Goal: Complete application form

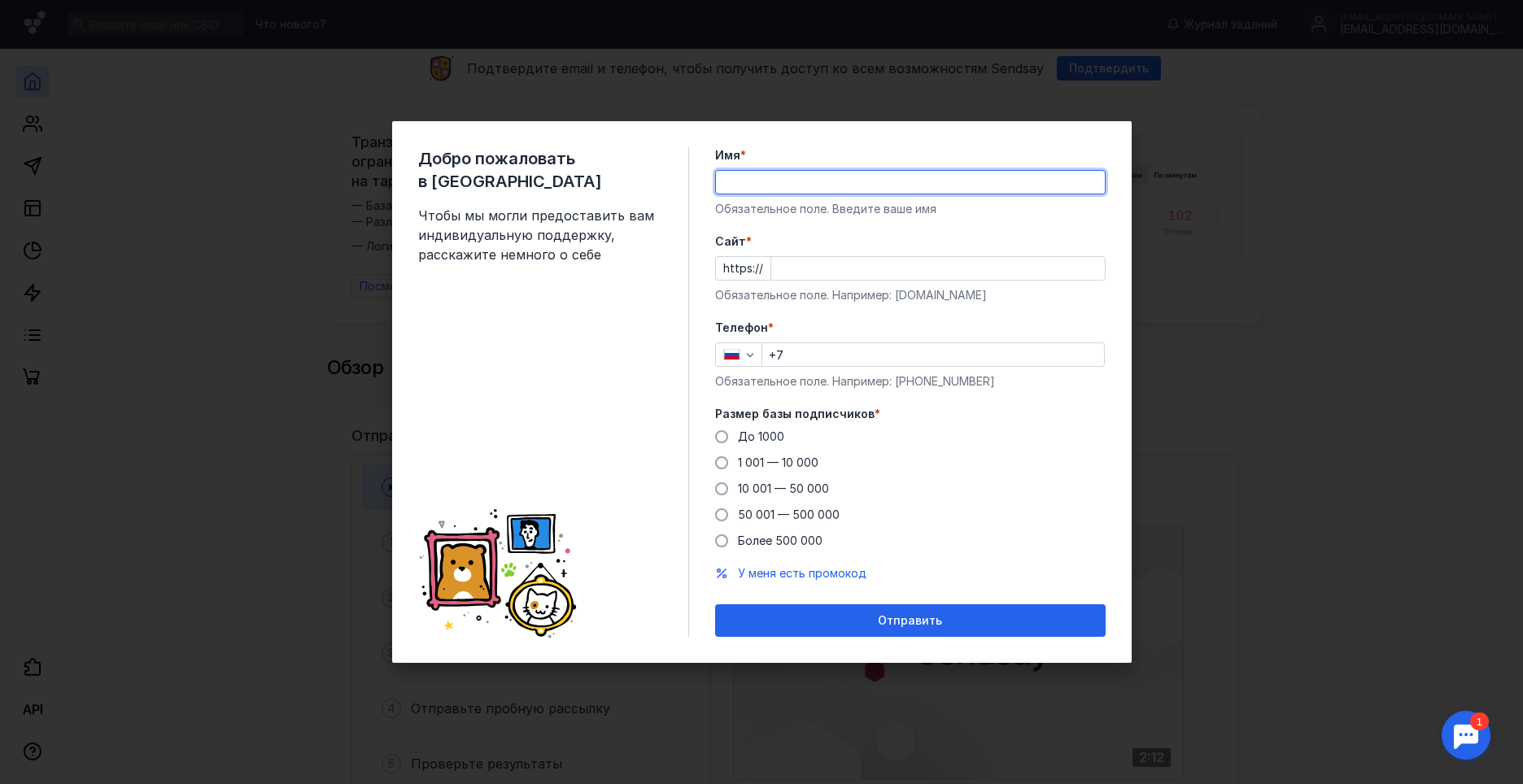
click at [774, 179] on input "Имя *" at bounding box center [910, 182] width 388 height 23
type input "Grifon RUN"
click at [815, 265] on input "Cайт *" at bounding box center [937, 269] width 333 height 23
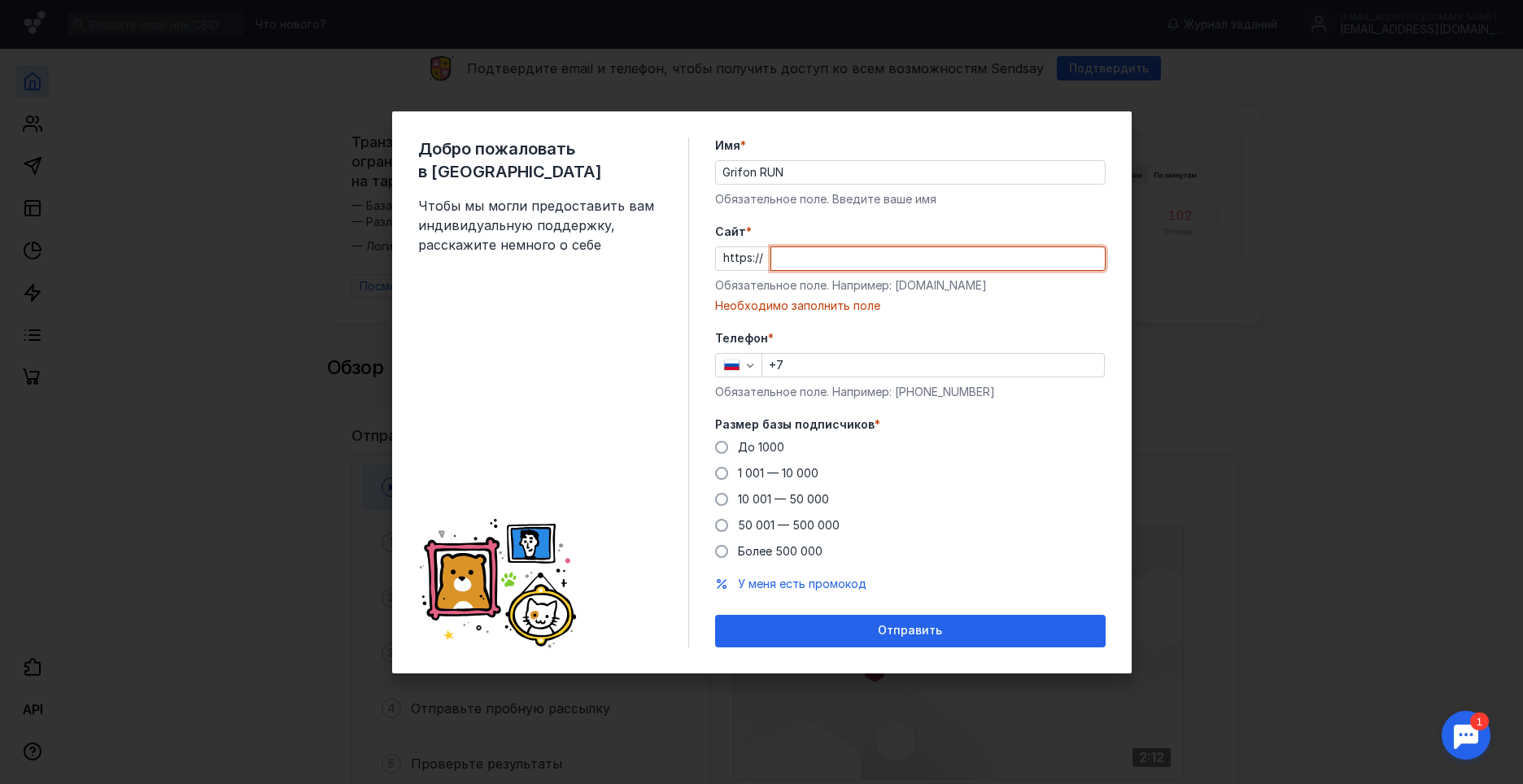
paste input "[DOMAIN_NAME][URL]"
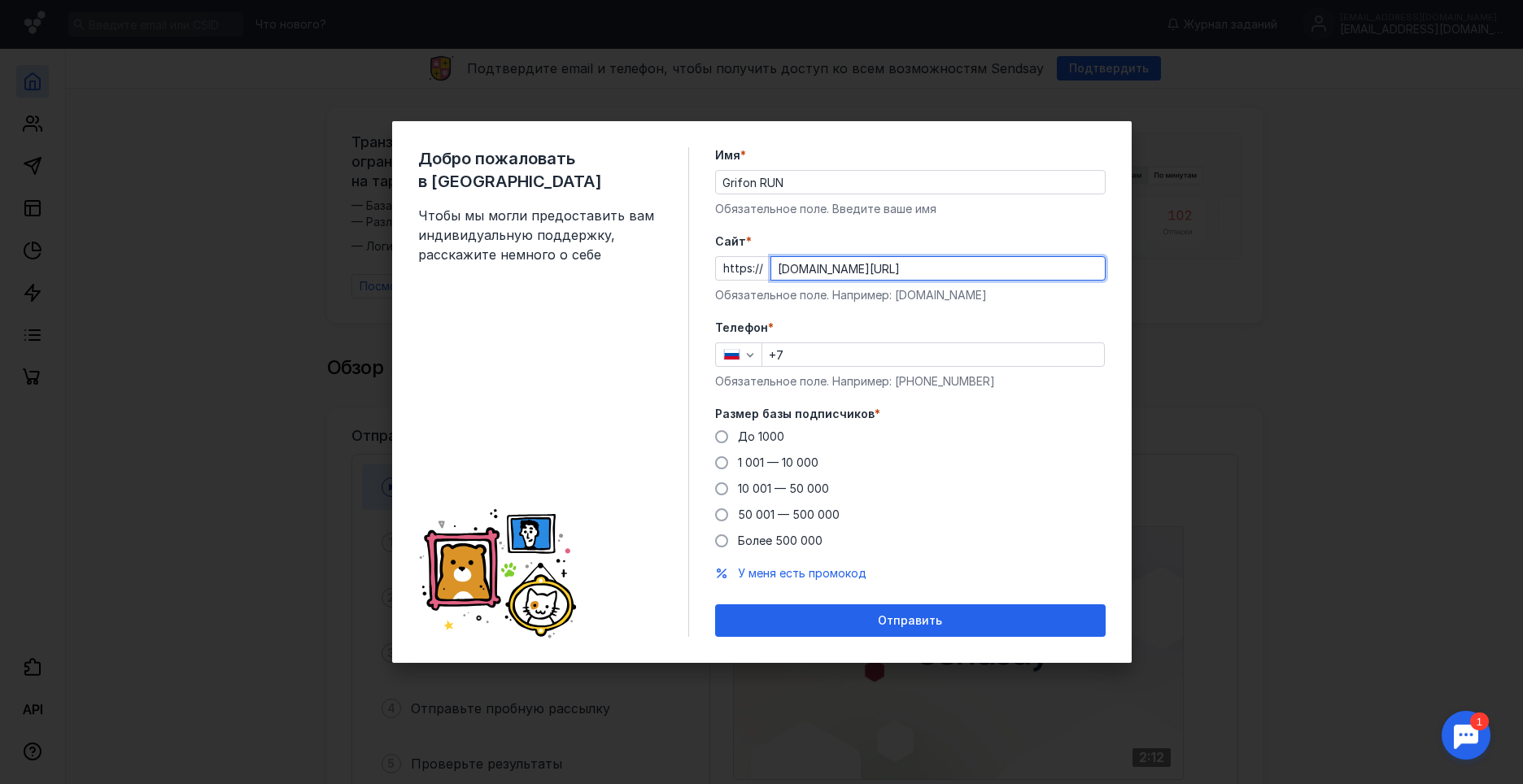
type input "[DOMAIN_NAME][URL]"
click at [832, 351] on input "+7" at bounding box center [933, 355] width 342 height 23
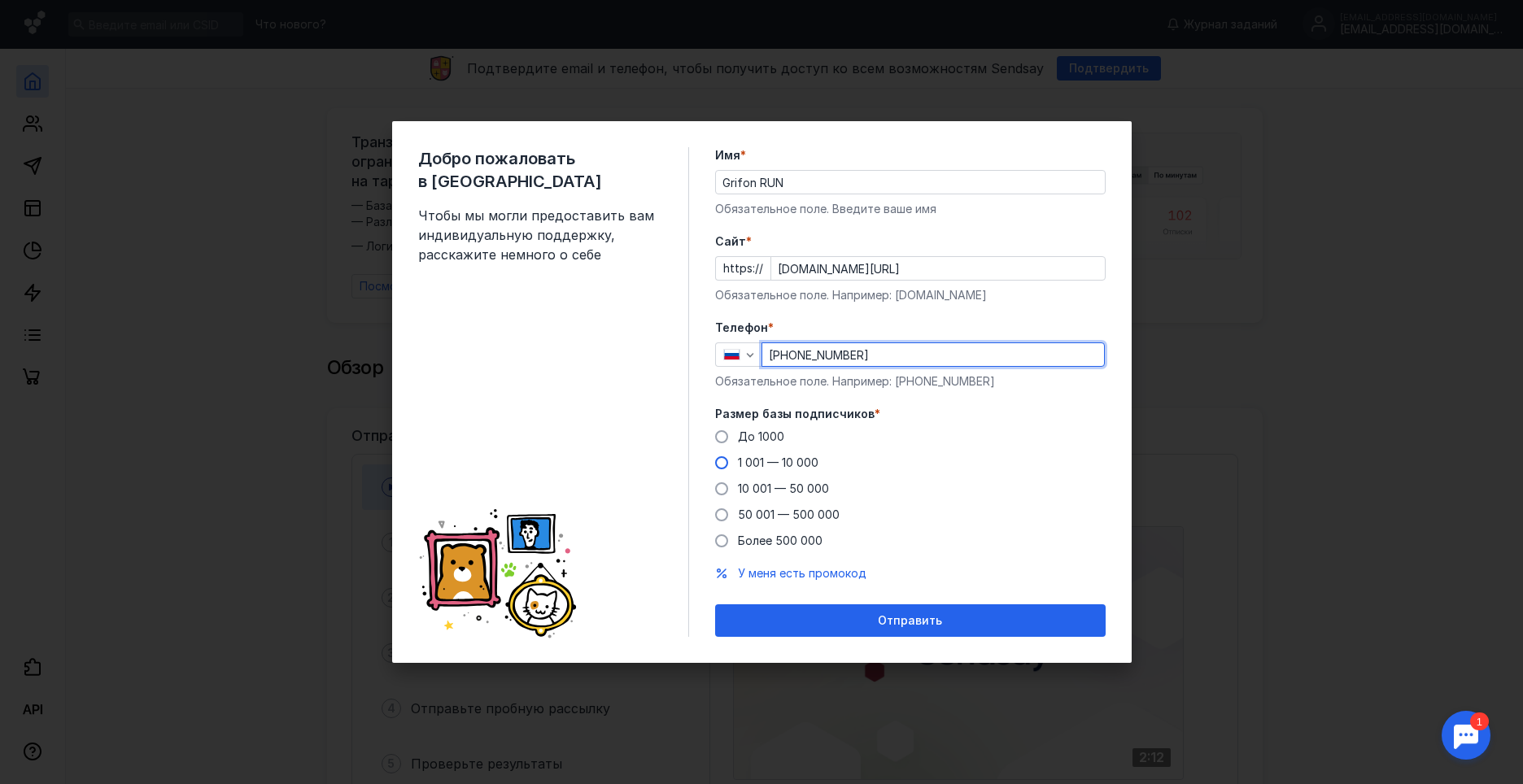
type input "[PHONE_NUMBER]"
click at [724, 464] on span at bounding box center [722, 463] width 13 height 13
click at [0, 0] on input "1 001 — 10 000" at bounding box center [0, 0] width 0 height 0
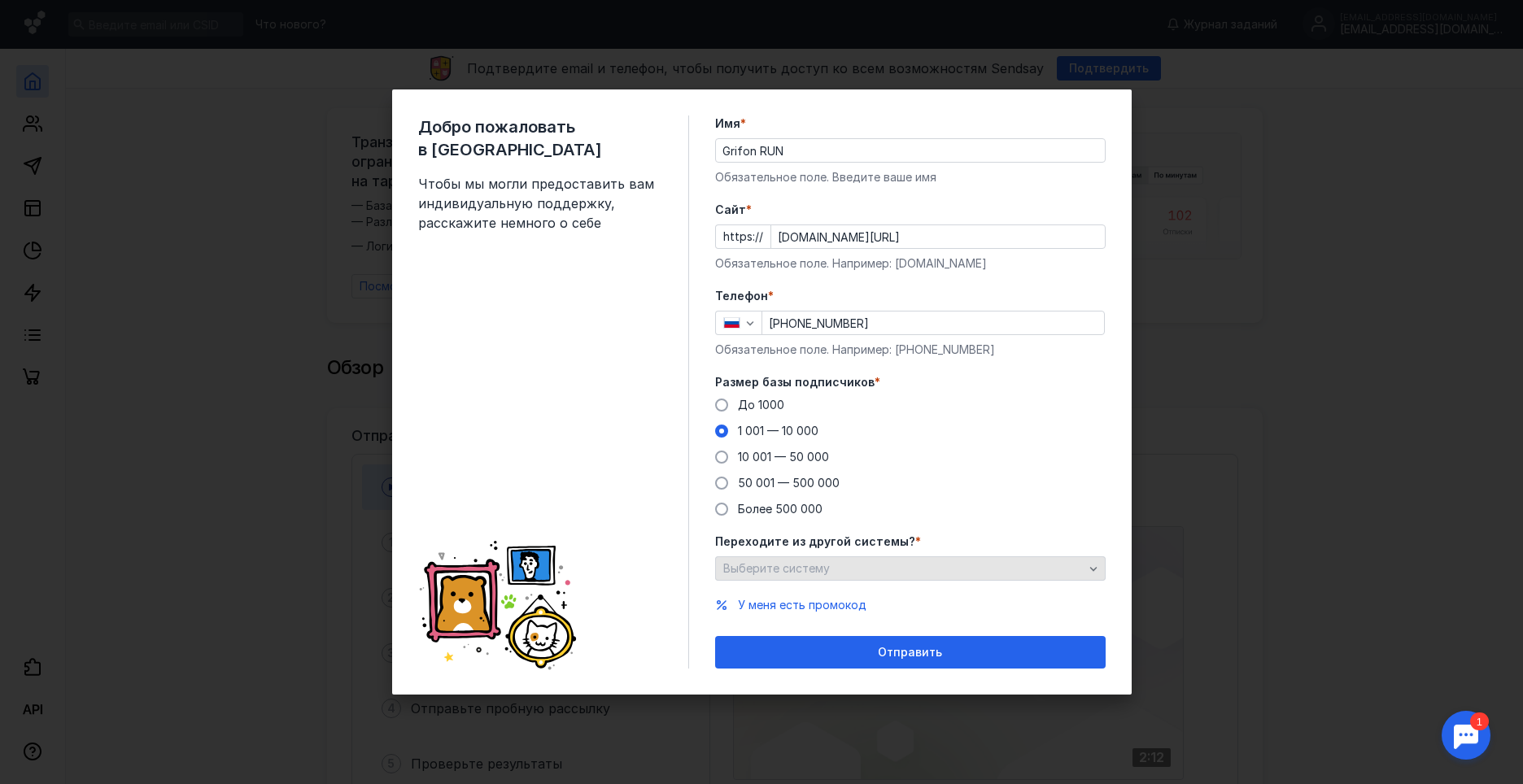
click at [1000, 565] on div "Выберите систему" at bounding box center [903, 569] width 368 height 14
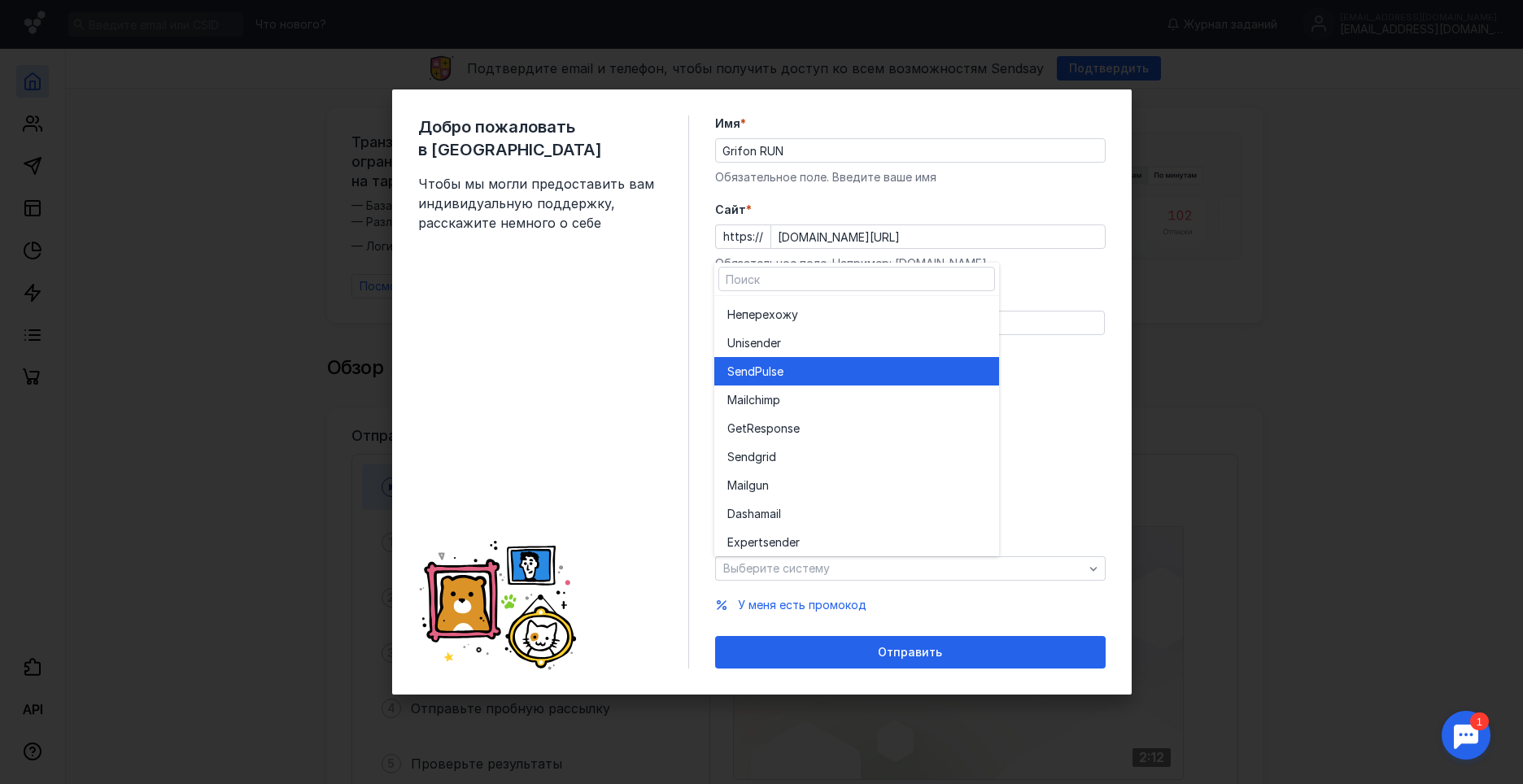
click at [802, 371] on div "SendPuls e" at bounding box center [856, 371] width 258 height 16
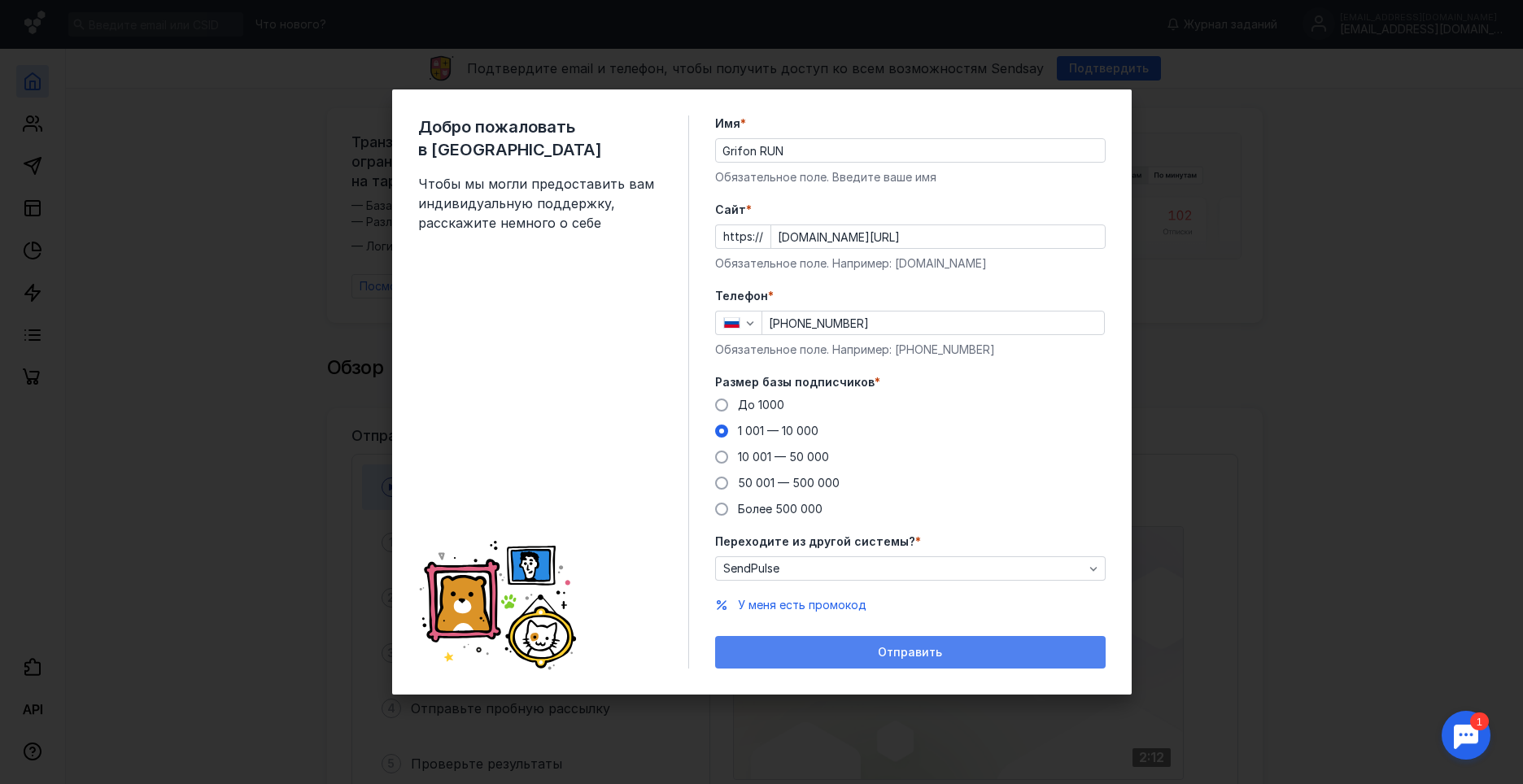
click at [897, 646] on span "Отправить" at bounding box center [910, 652] width 65 height 14
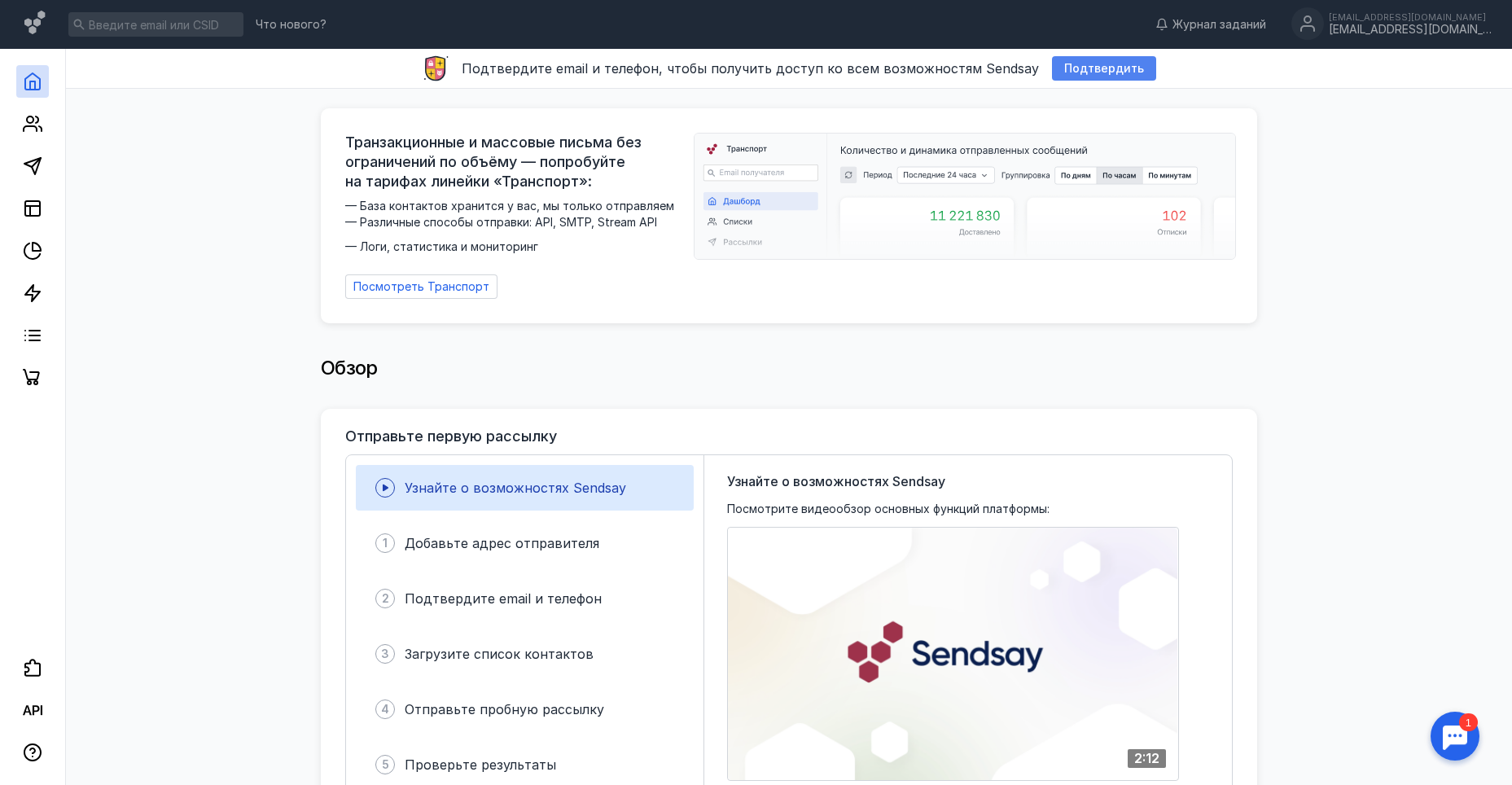
click at [1093, 68] on span "Подтвердить" at bounding box center [1104, 68] width 80 height 14
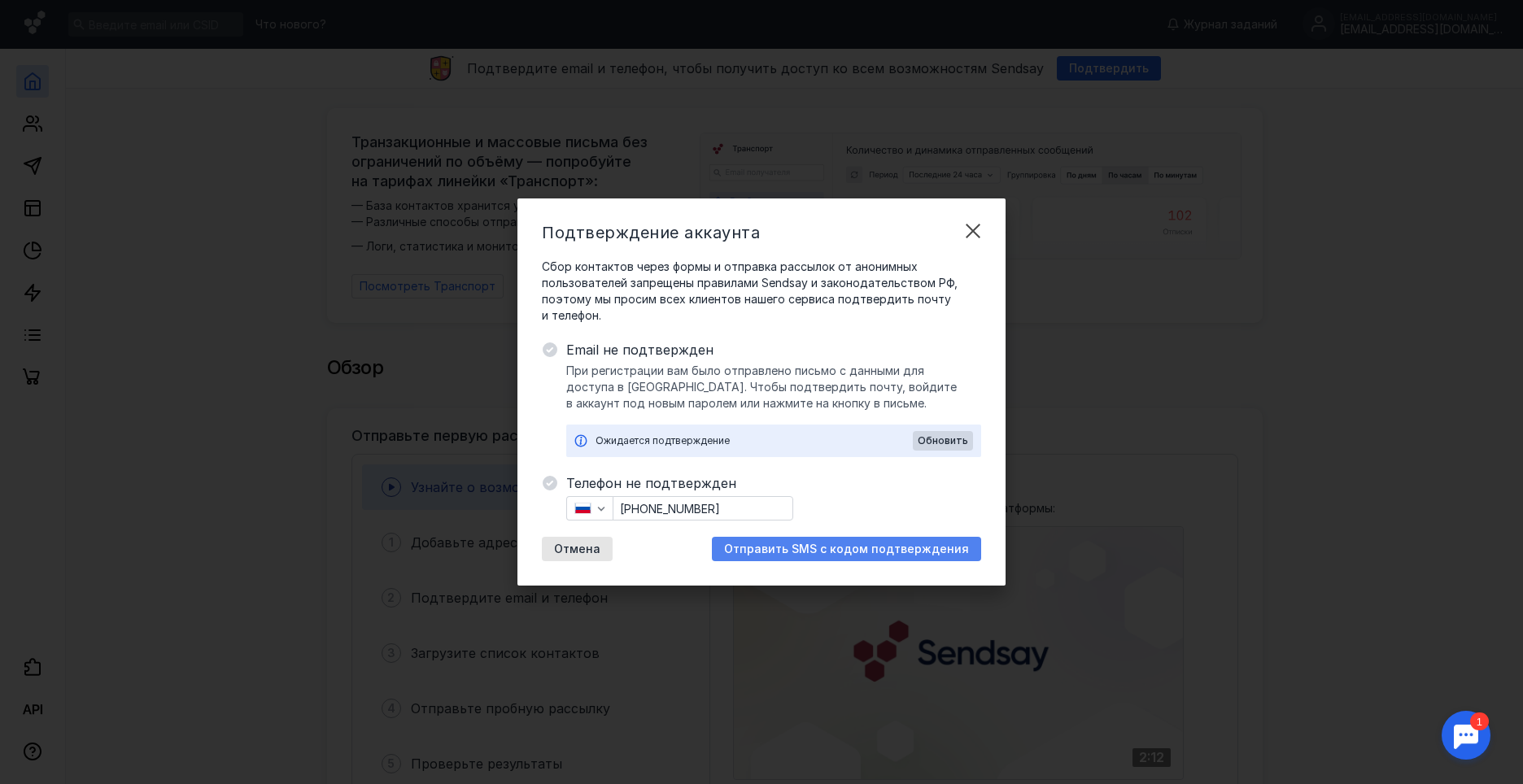
click at [851, 551] on span "Отправить SMS с кодом подтверждения" at bounding box center [846, 549] width 245 height 14
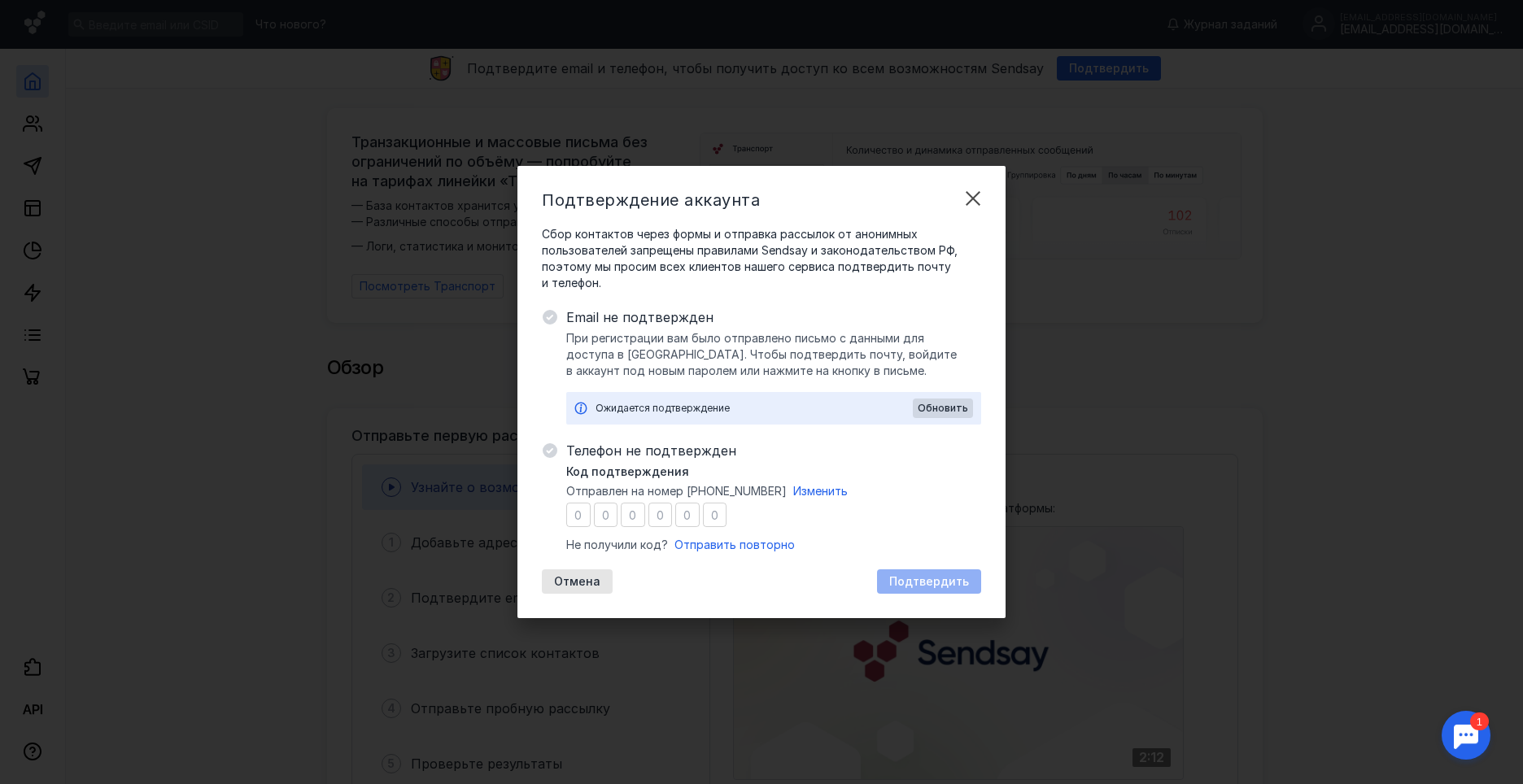
type input "1"
type input "4"
type input "9"
type input "7"
type input "6"
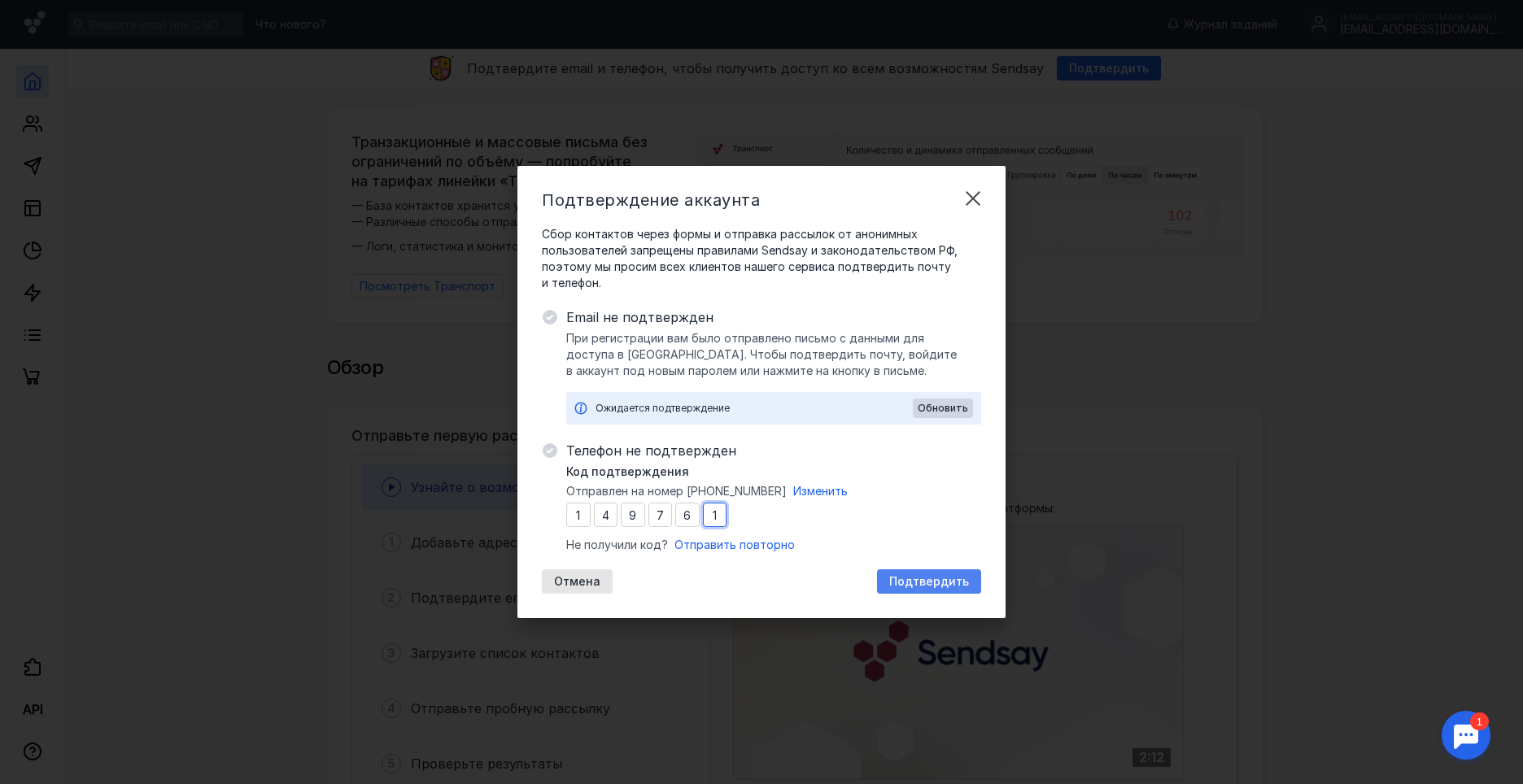
type input "1"
click at [934, 588] on span "Подтвердить" at bounding box center [929, 582] width 80 height 14
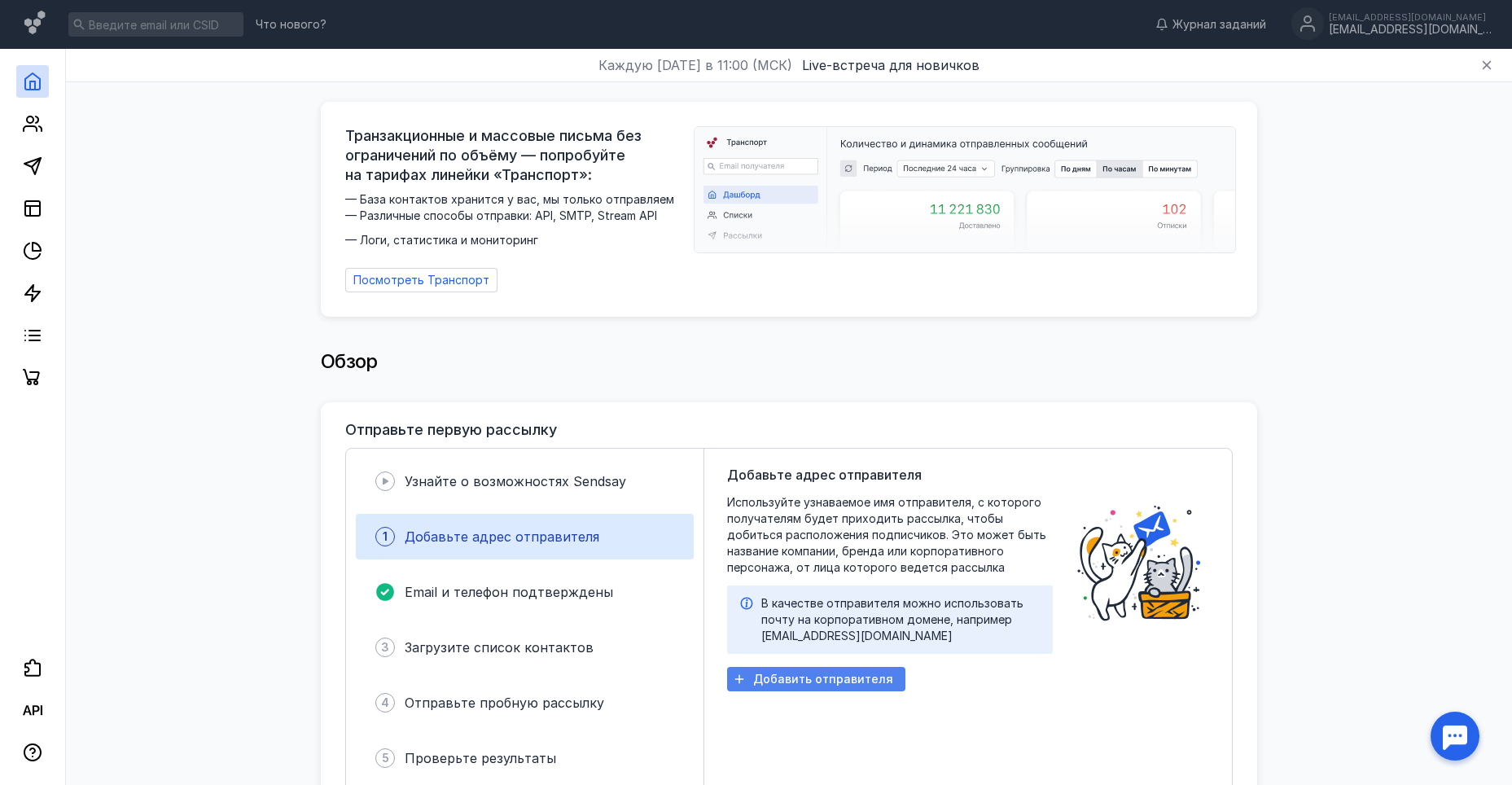
click at [807, 673] on span "Добавить отправителя" at bounding box center [822, 680] width 140 height 14
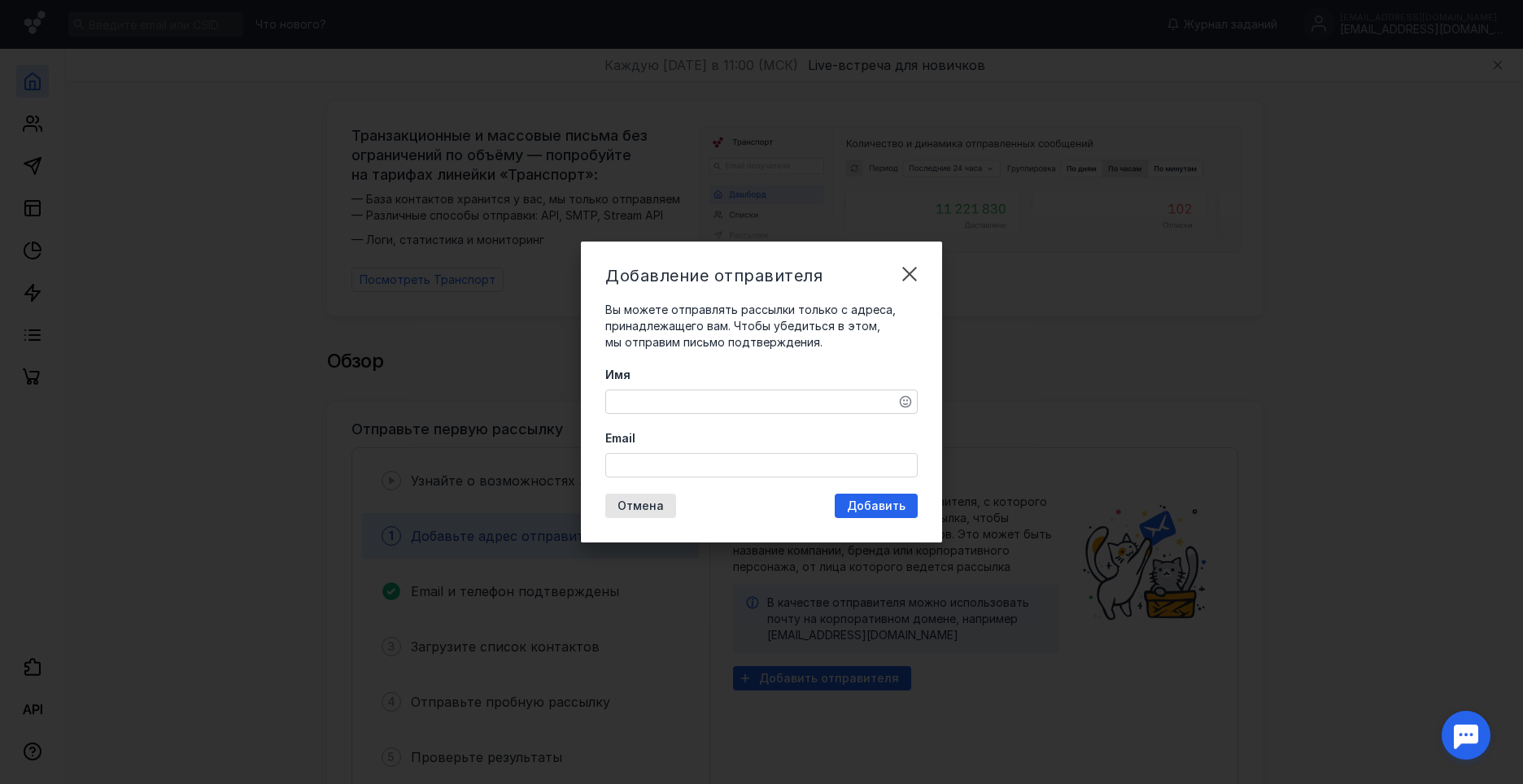
click at [746, 396] on textarea "Имя" at bounding box center [761, 401] width 310 height 23
type textarea "Grifon RUN"
click at [822, 460] on input "Email" at bounding box center [761, 465] width 310 height 23
click at [652, 468] on input "[EMAIL_ADDRESS][DOMAIN_NAME]" at bounding box center [761, 465] width 310 height 23
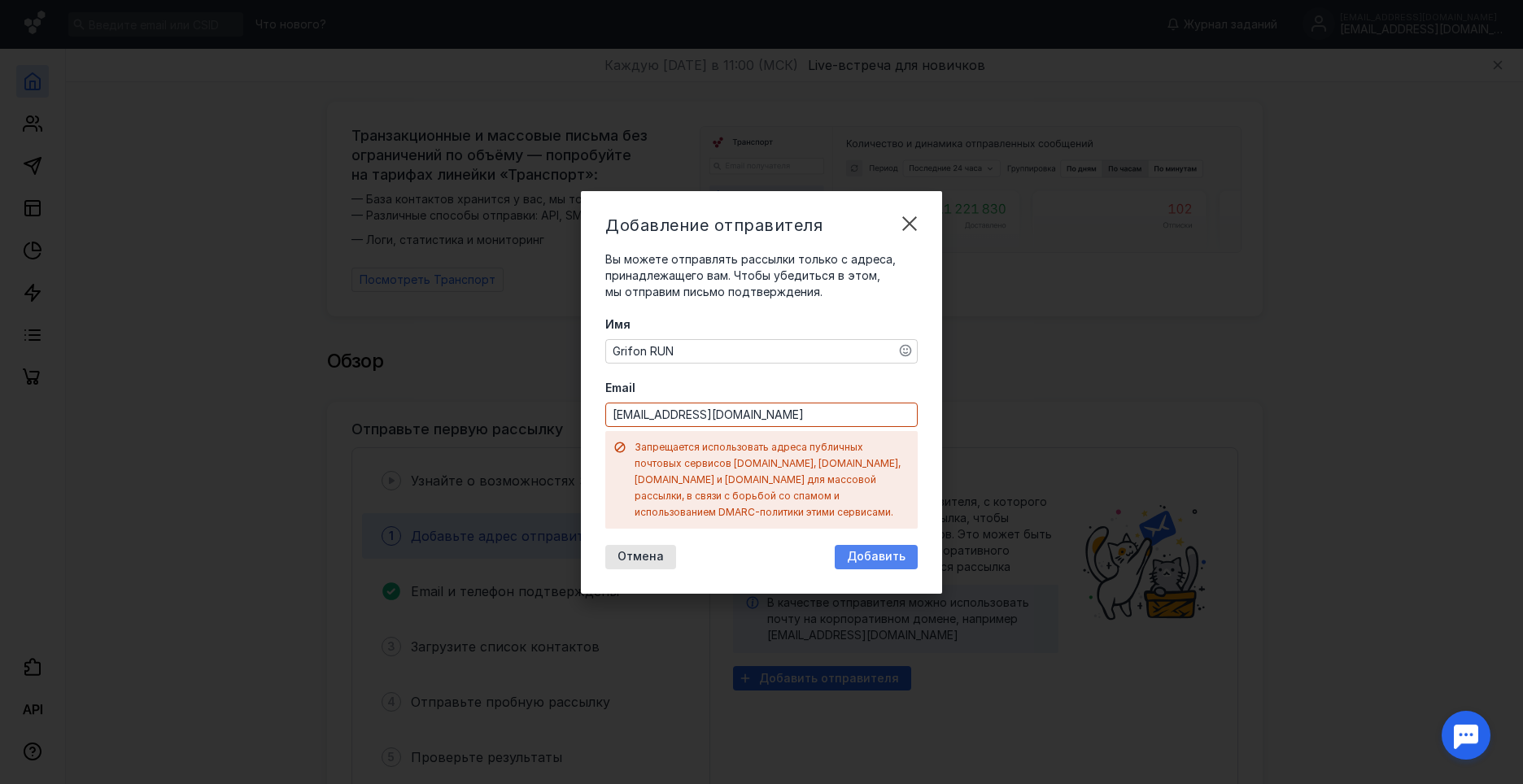
click at [862, 511] on div "Добавление отправителя Вы можете отправлять рассылки только с адреса, принадлеж…" at bounding box center [762, 392] width 361 height 402
click at [889, 550] on span "Добавить" at bounding box center [876, 556] width 59 height 14
drag, startPoint x: 701, startPoint y: 422, endPoint x: 678, endPoint y: 422, distance: 23.0
click at [678, 422] on input "[EMAIL_ADDRESS][DOMAIN_NAME]" at bounding box center [761, 415] width 310 height 23
click at [611, 422] on input "[EMAIL_ADDRESS][DOMAIN_NAME]" at bounding box center [761, 415] width 310 height 23
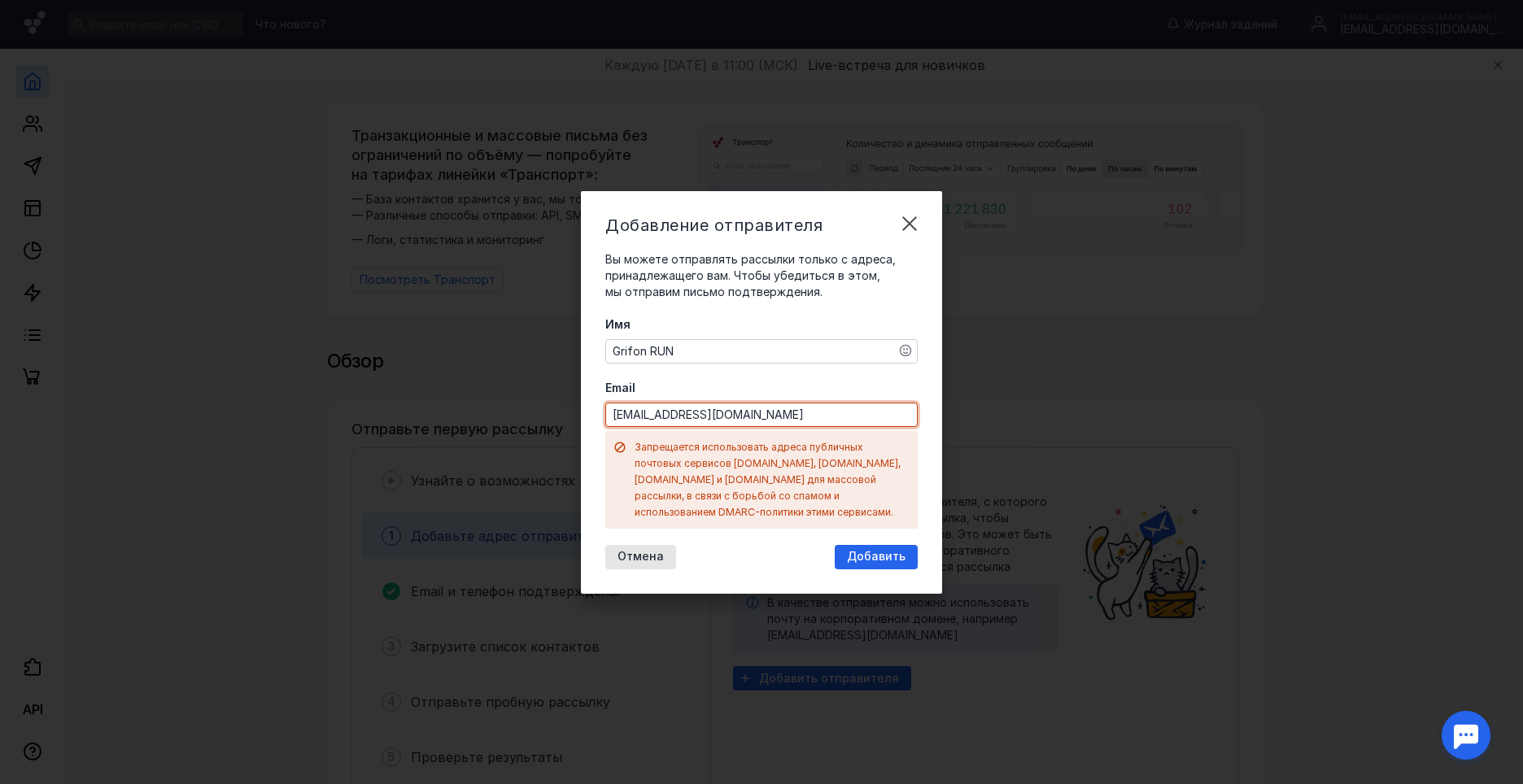
paste input "mail"
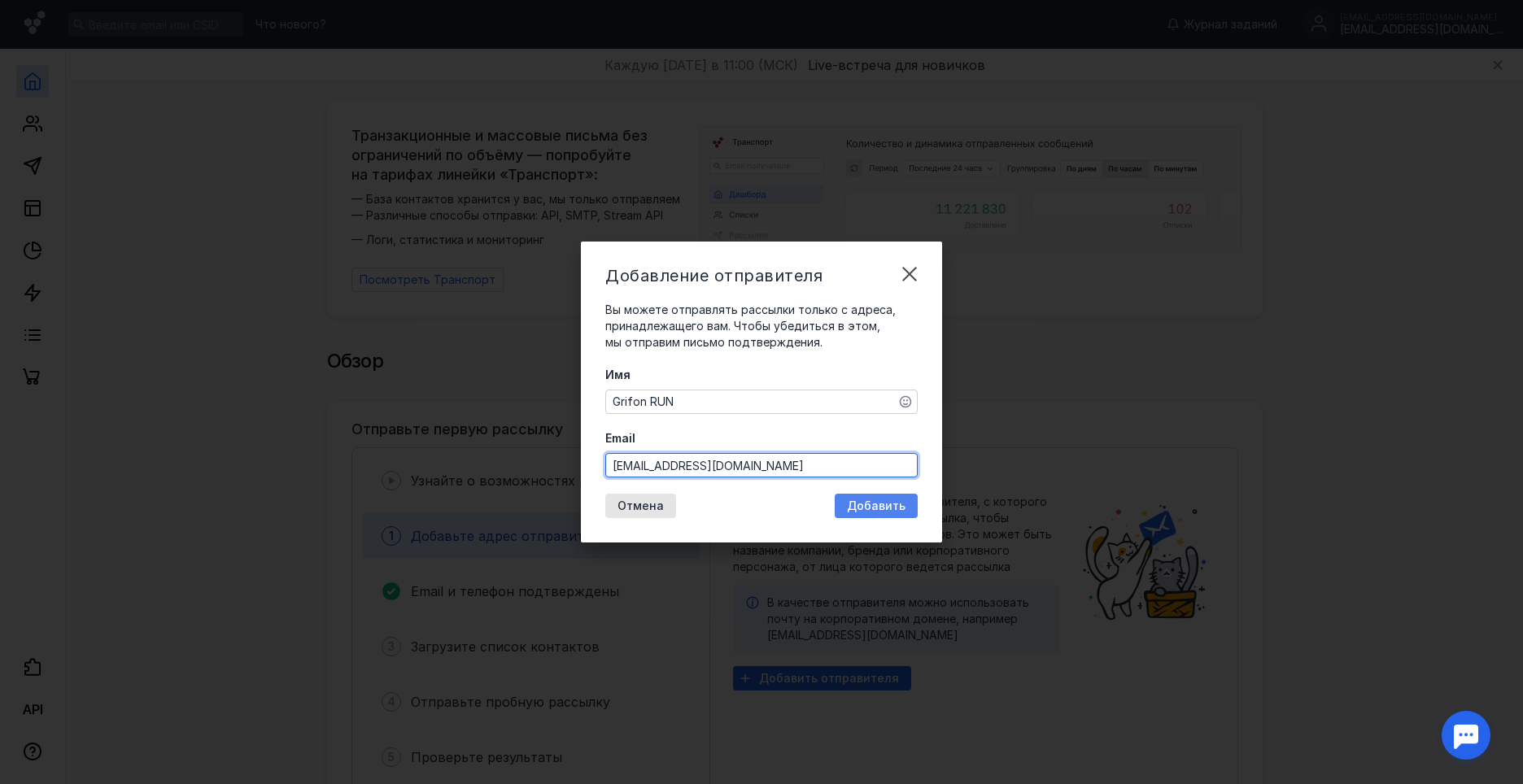
type input "[EMAIL_ADDRESS][DOMAIN_NAME]"
click at [879, 502] on span "Добавить" at bounding box center [876, 506] width 59 height 14
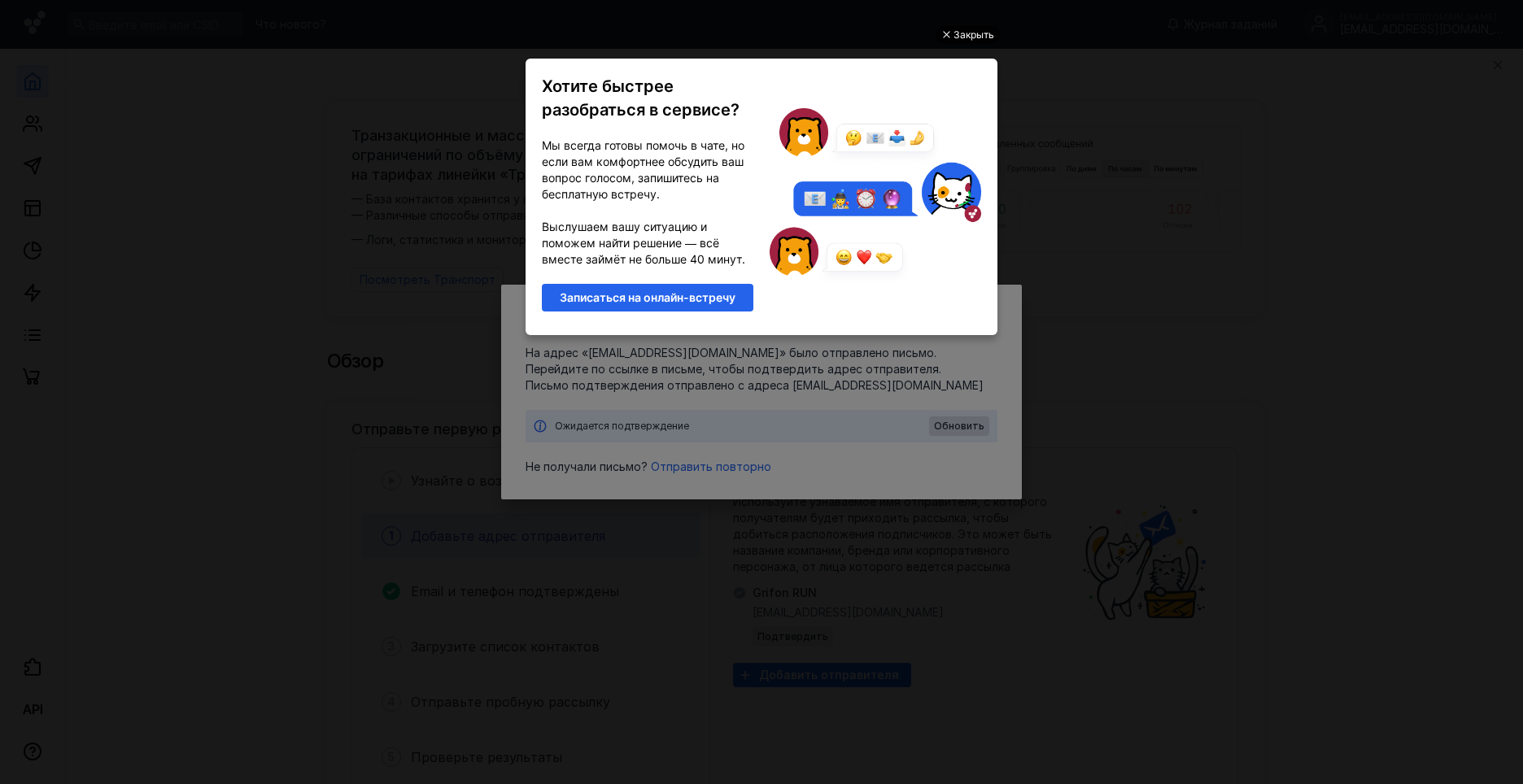
click at [975, 30] on div "Закрыть" at bounding box center [973, 34] width 41 height 18
